Goal: Task Accomplishment & Management: Manage account settings

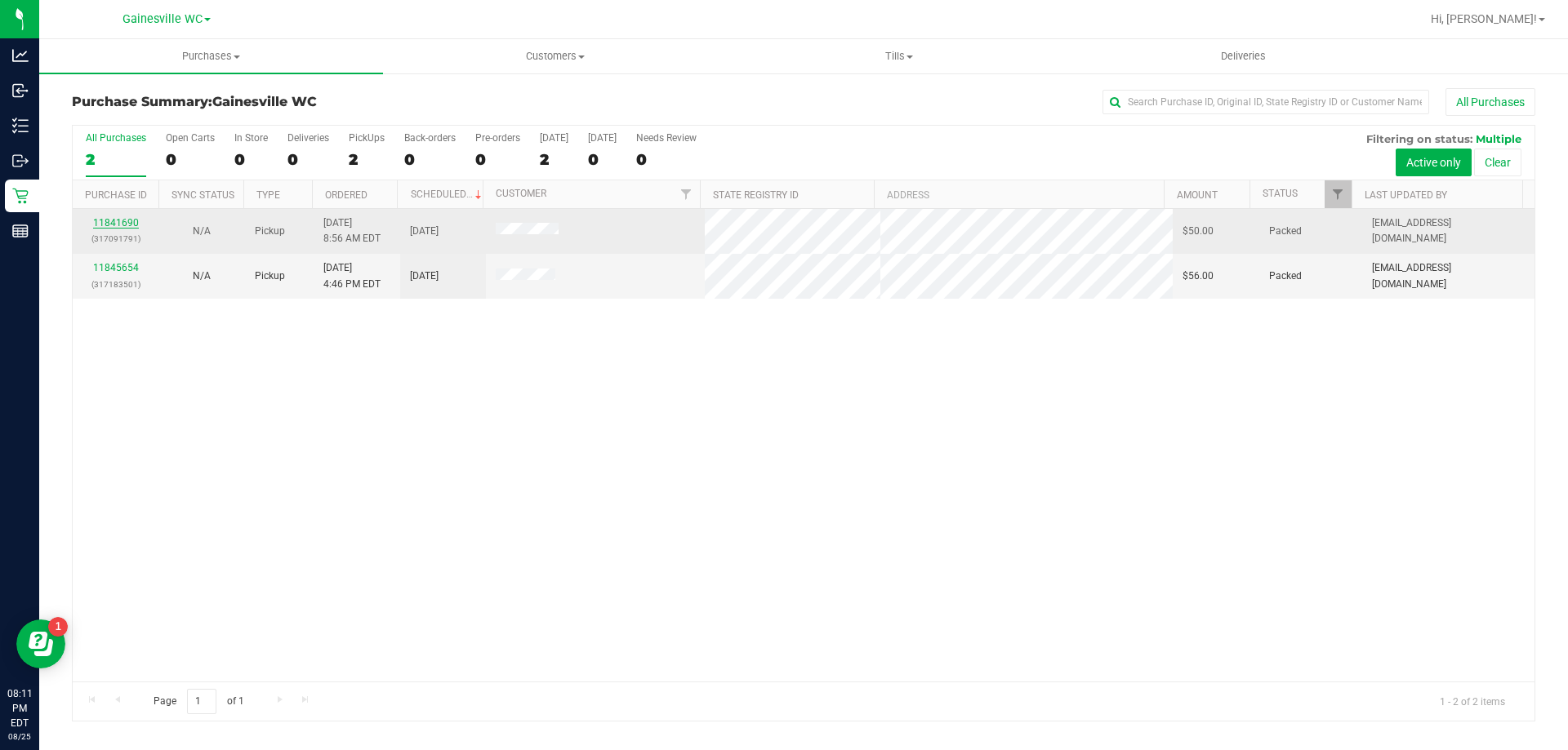
click at [120, 223] on link "11841690" at bounding box center [116, 223] width 46 height 11
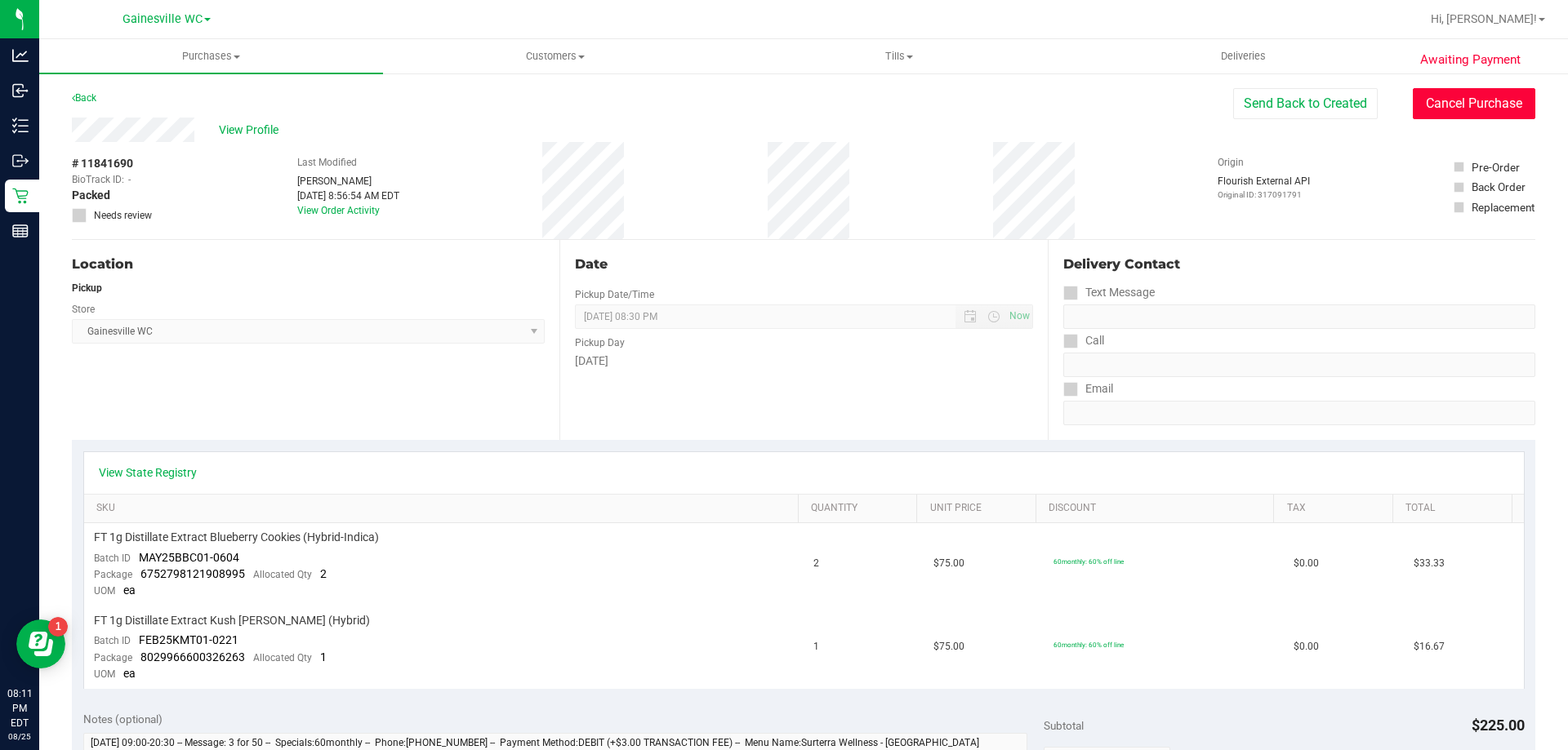
click at [1499, 109] on button "Cancel Purchase" at bounding box center [1474, 104] width 123 height 31
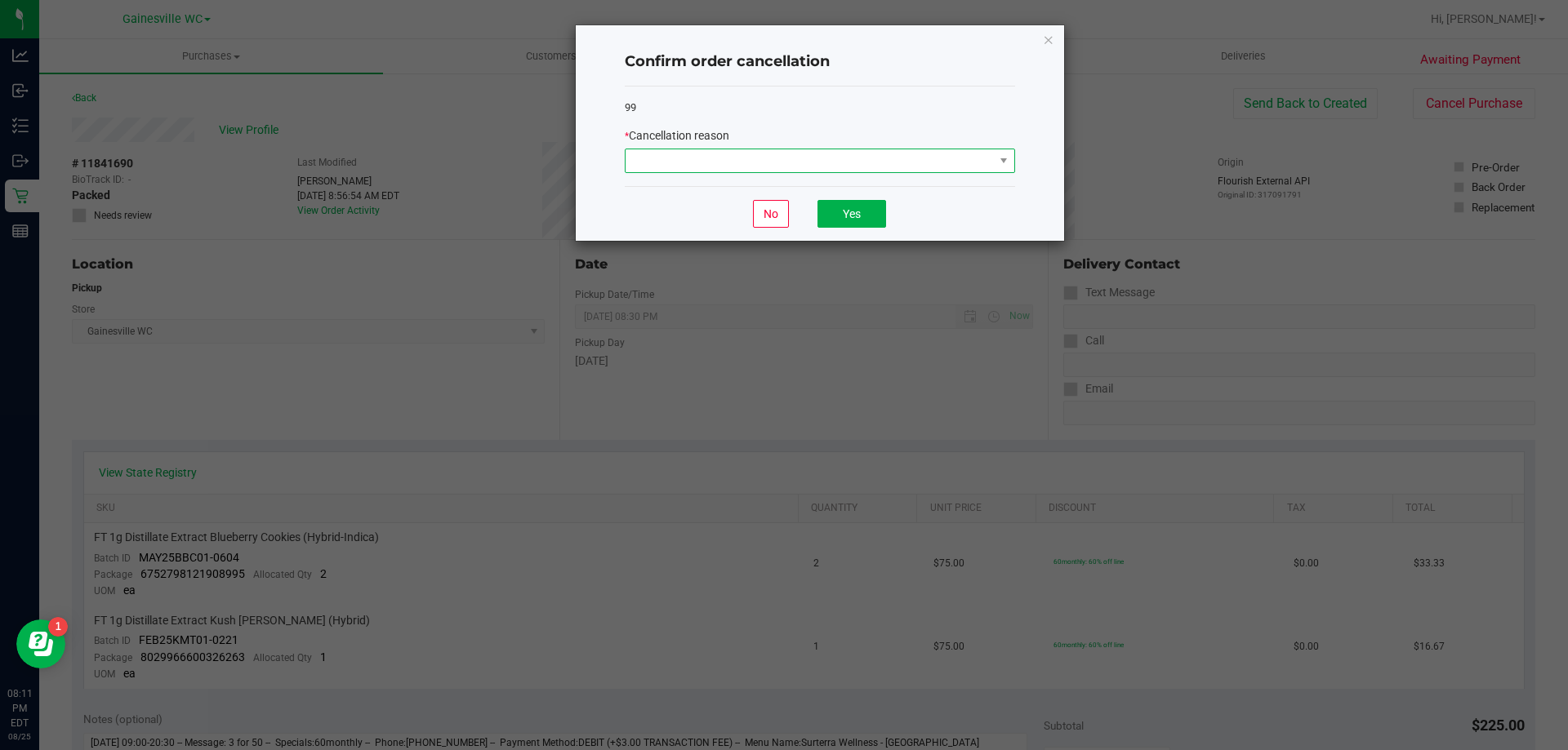
click at [935, 172] on span at bounding box center [809, 161] width 369 height 23
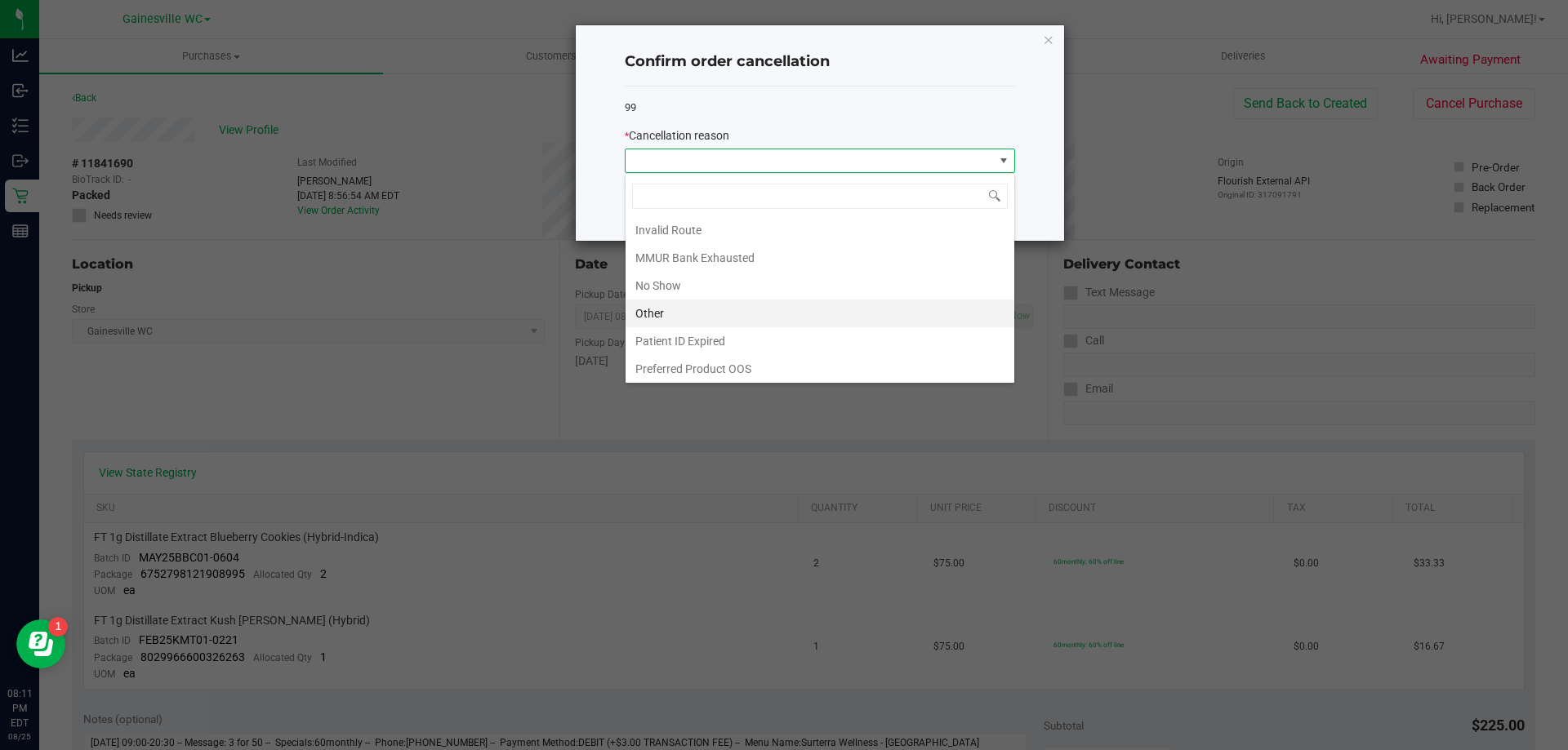
scroll to position [87, 0]
click at [725, 279] on li "No Show" at bounding box center [820, 283] width 389 height 28
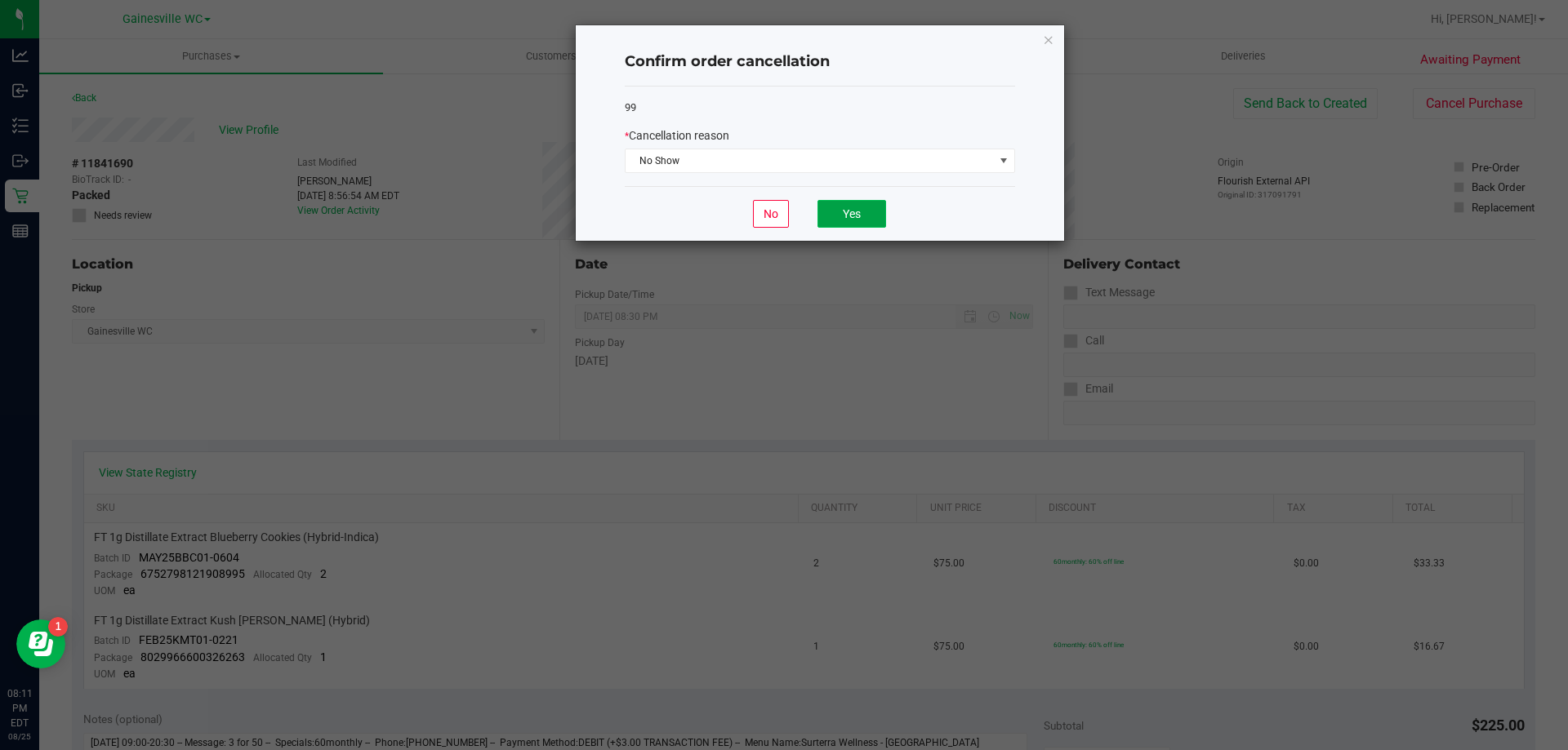
click at [851, 206] on button "Yes" at bounding box center [852, 214] width 69 height 28
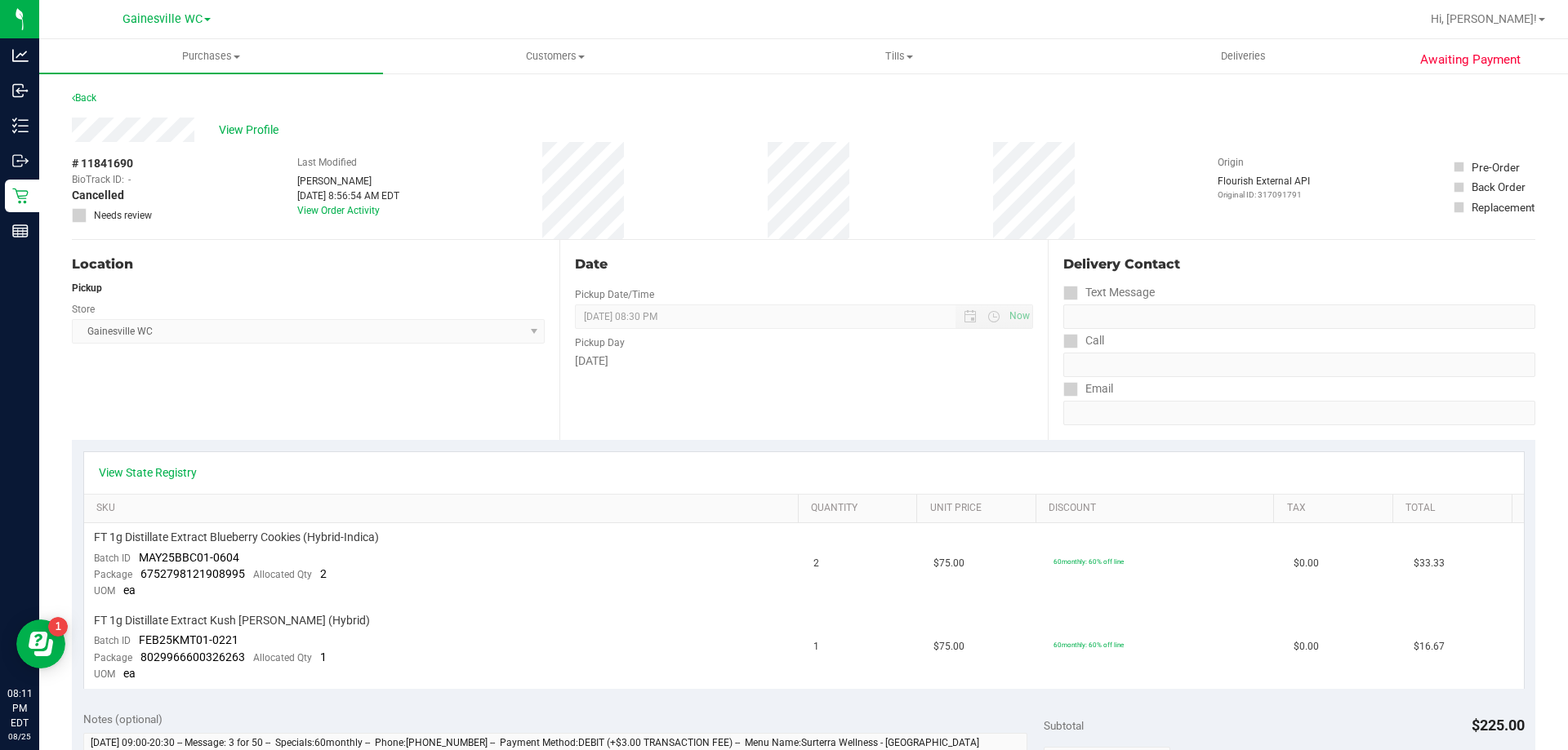
click at [92, 87] on div "Awaiting Payment Back View Profile # 11841690 BioTrack ID: - Cancelled Needs re…" at bounding box center [804, 739] width 1529 height 1334
click at [92, 100] on link "Back" at bounding box center [84, 98] width 25 height 11
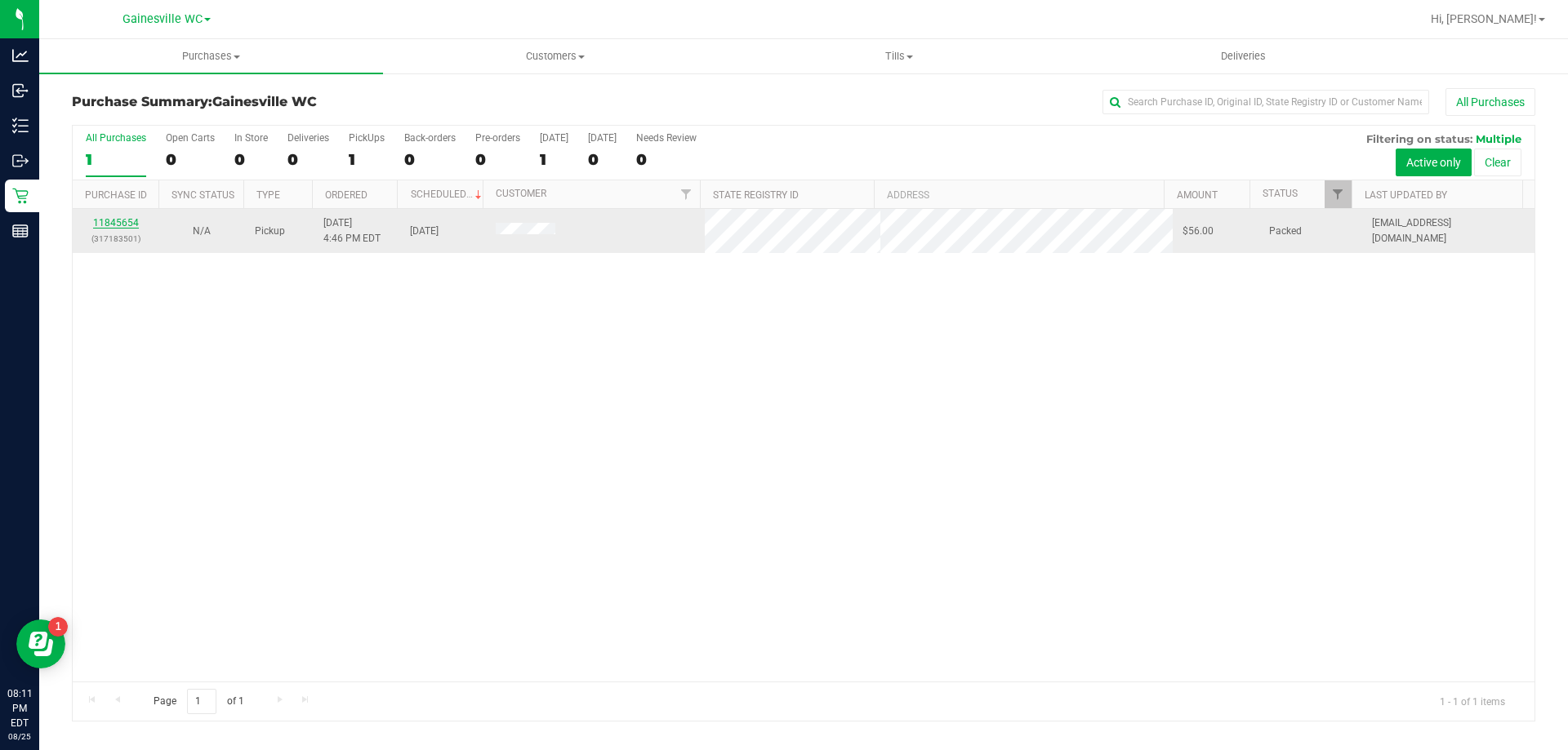
click at [126, 217] on link "11845654" at bounding box center [116, 223] width 46 height 11
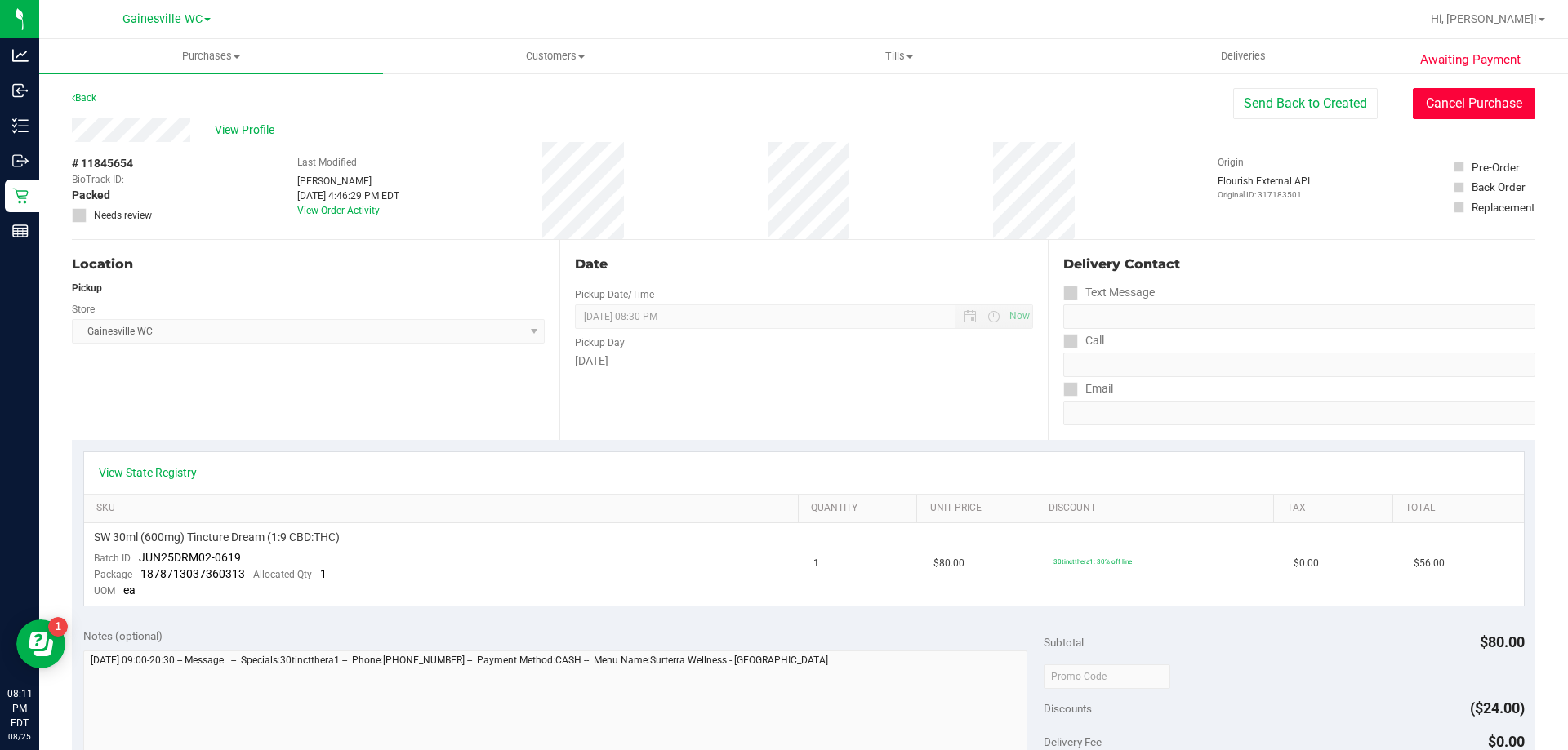
click at [1420, 102] on button "Cancel Purchase" at bounding box center [1474, 104] width 123 height 31
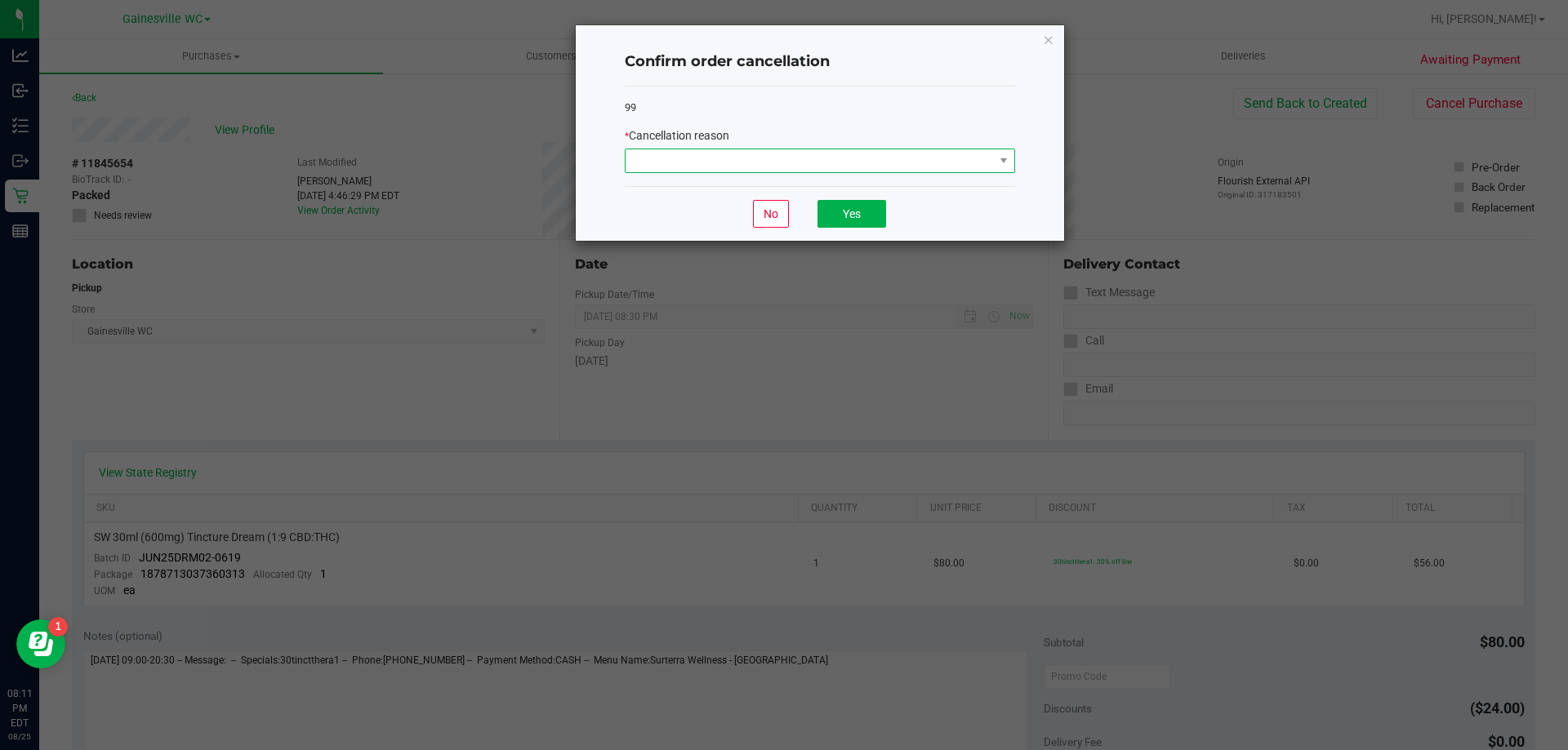
click at [719, 163] on span at bounding box center [809, 161] width 369 height 23
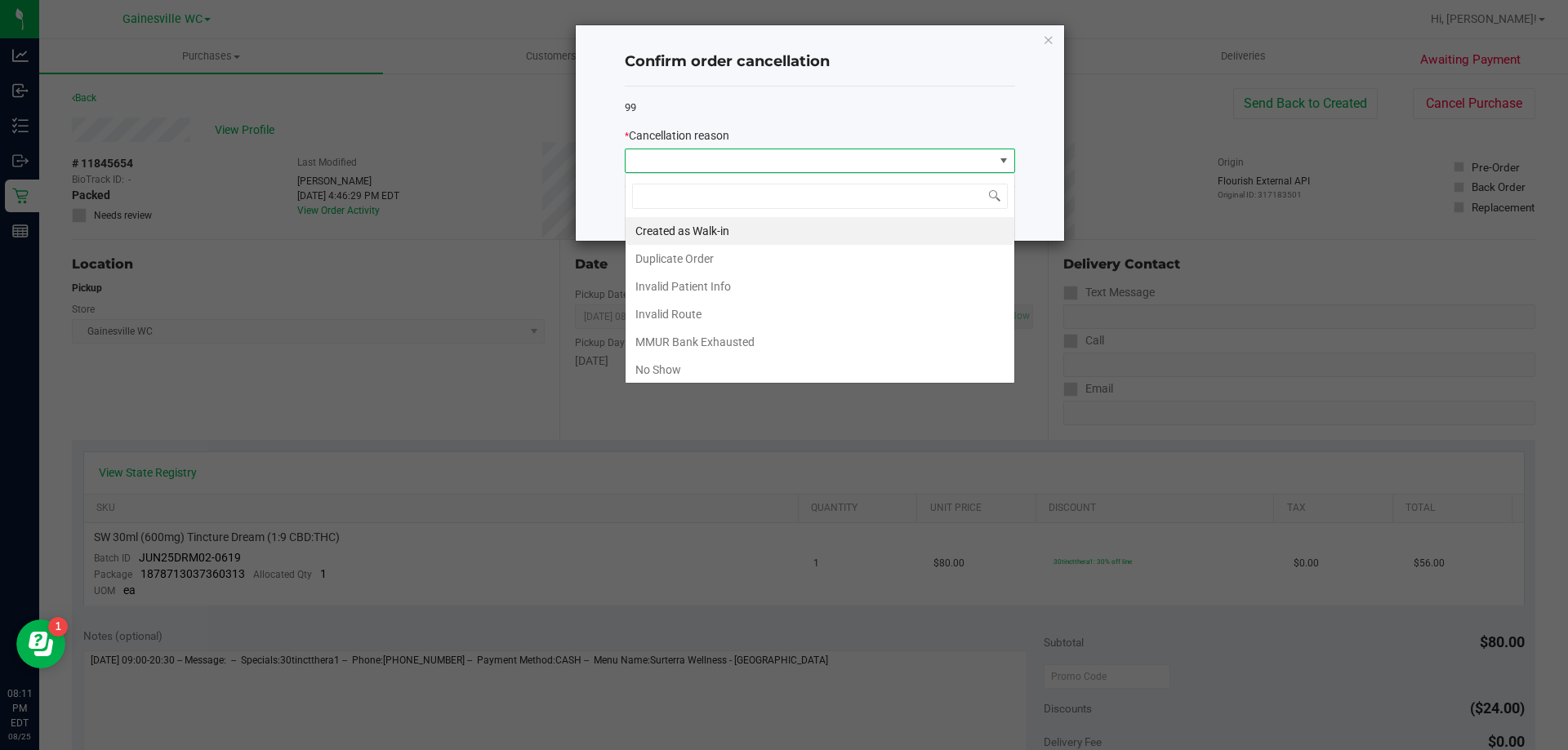
scroll to position [25, 391]
click at [708, 362] on li "No Show" at bounding box center [820, 370] width 389 height 28
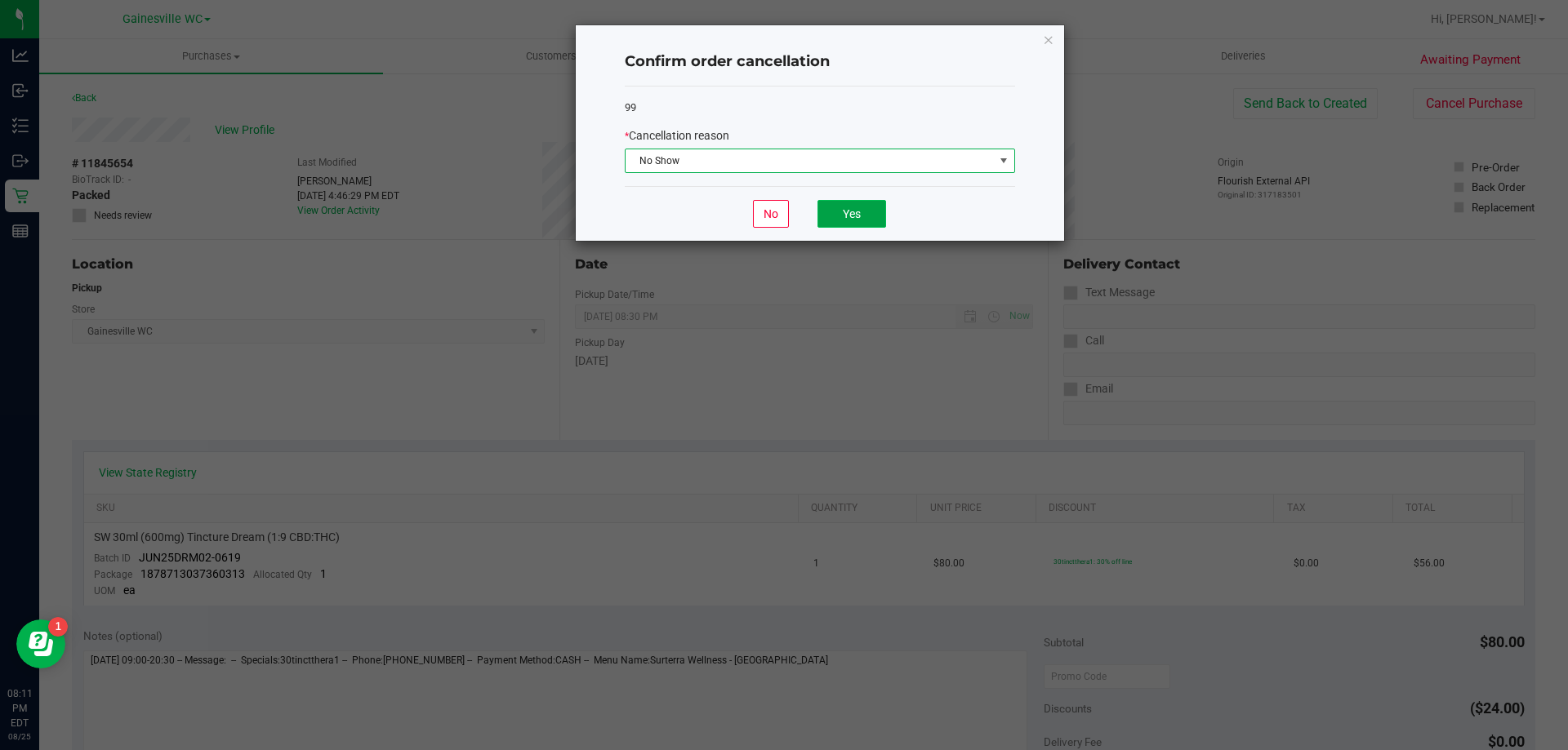
click at [835, 222] on button "Yes" at bounding box center [852, 214] width 69 height 28
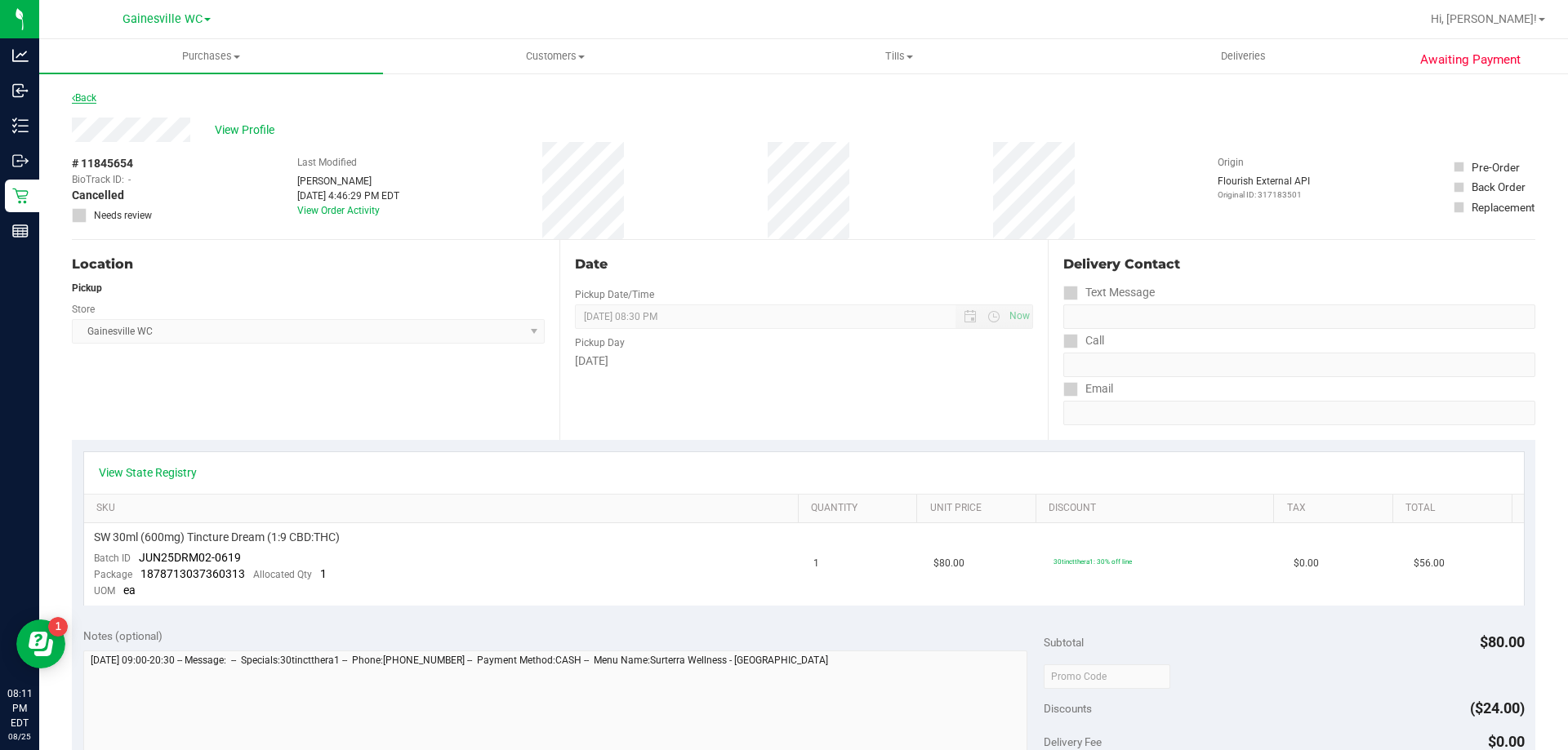
drag, startPoint x: 65, startPoint y: 104, endPoint x: 76, endPoint y: 103, distance: 11.0
click at [69, 103] on div "Awaiting Payment Back View Profile # 11845654 BioTrack ID: - Cancelled Needs re…" at bounding box center [804, 698] width 1529 height 1252
click at [87, 99] on link "Back" at bounding box center [84, 98] width 25 height 11
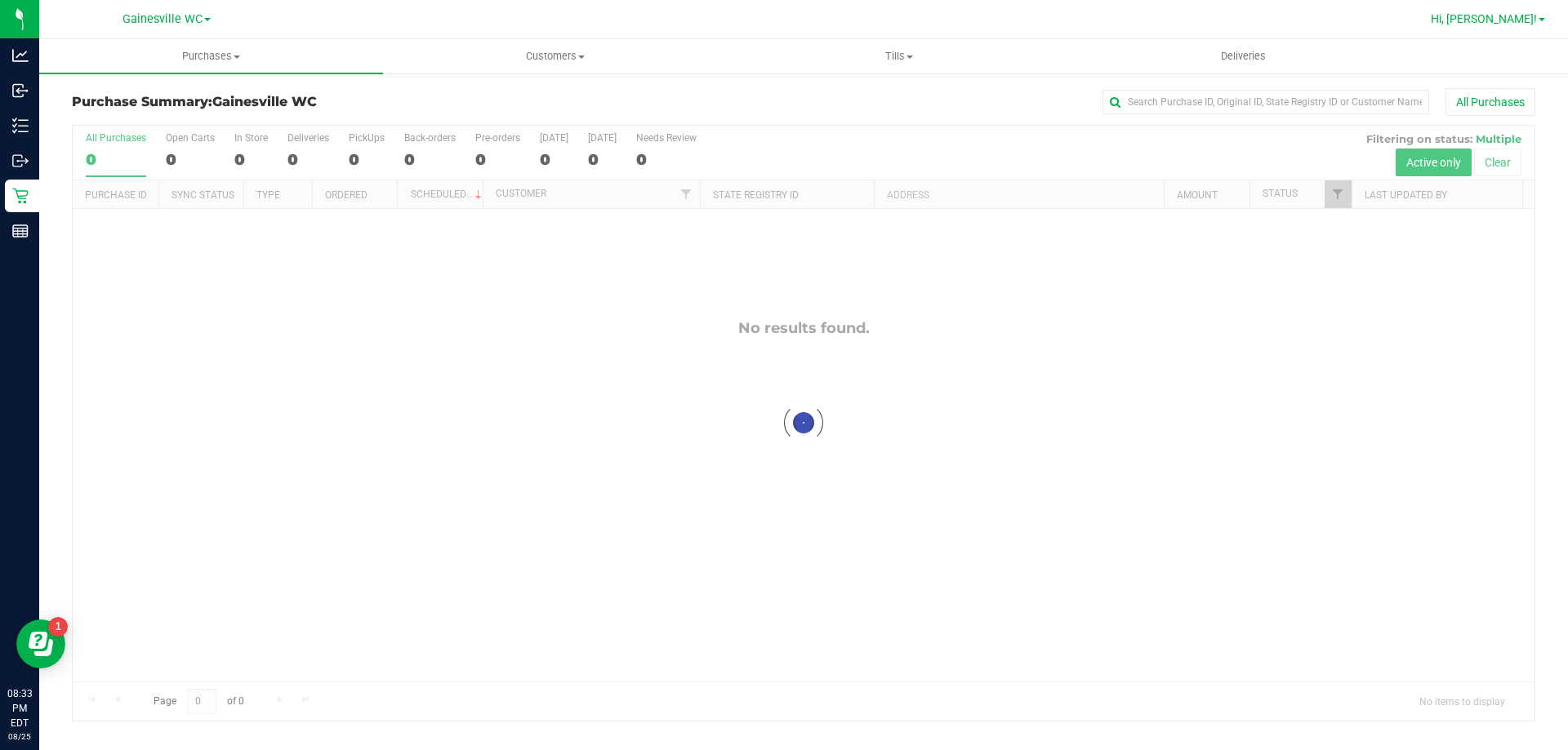
click at [1496, 21] on span "Hi, [PERSON_NAME]!" at bounding box center [1484, 19] width 106 height 13
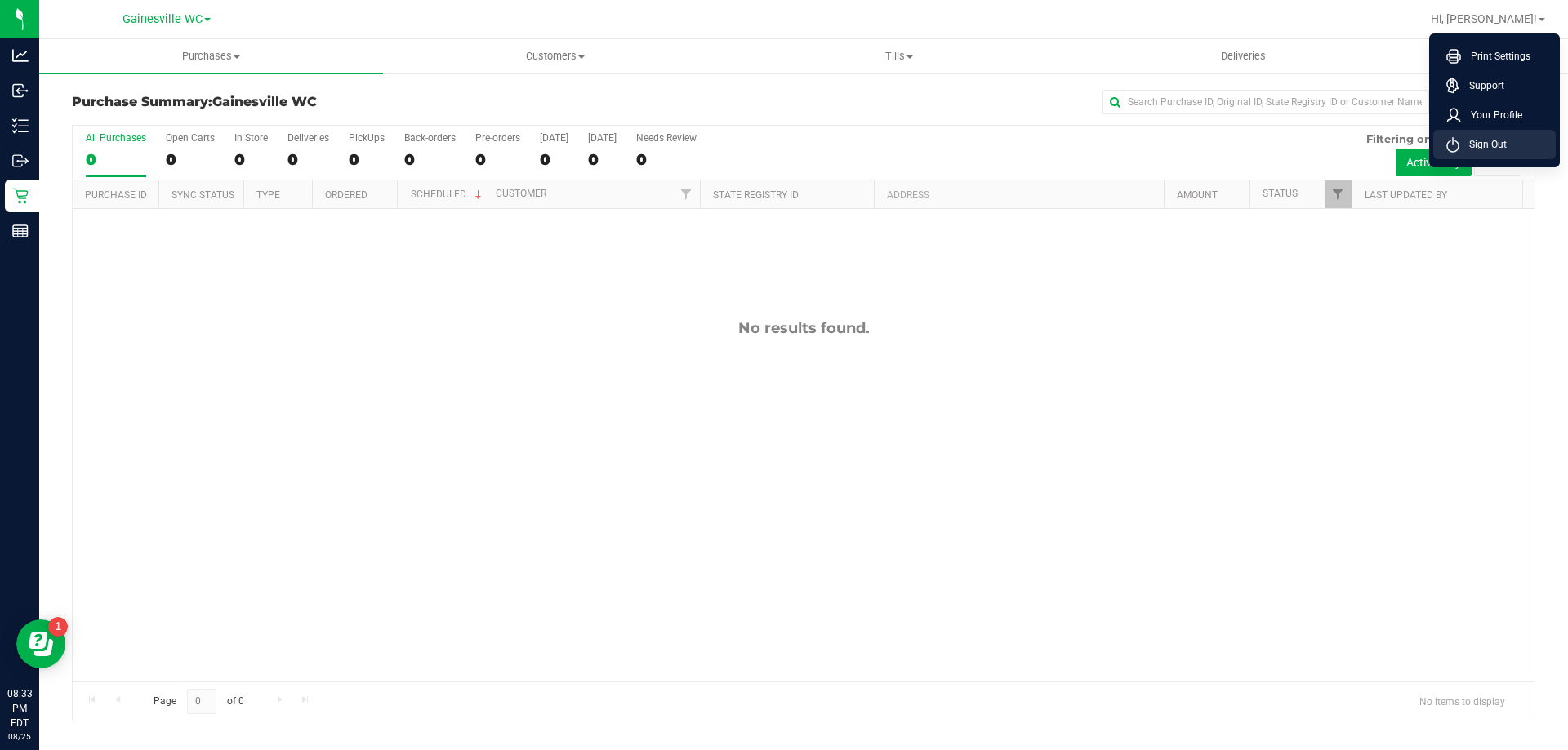
click at [1481, 142] on span "Sign Out" at bounding box center [1483, 145] width 47 height 16
